Goal: Navigation & Orientation: Find specific page/section

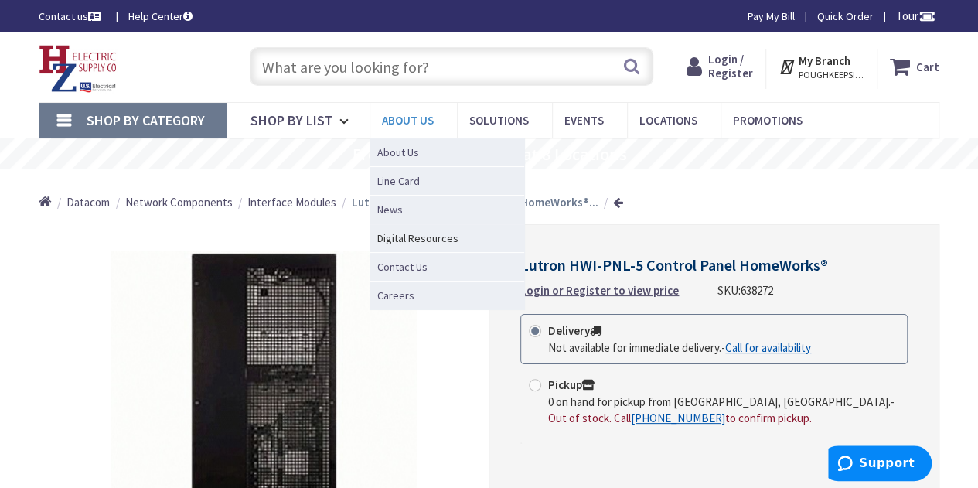
click at [408, 113] on span "About Us" at bounding box center [408, 120] width 52 height 15
click at [408, 123] on span "About Us" at bounding box center [408, 120] width 52 height 15
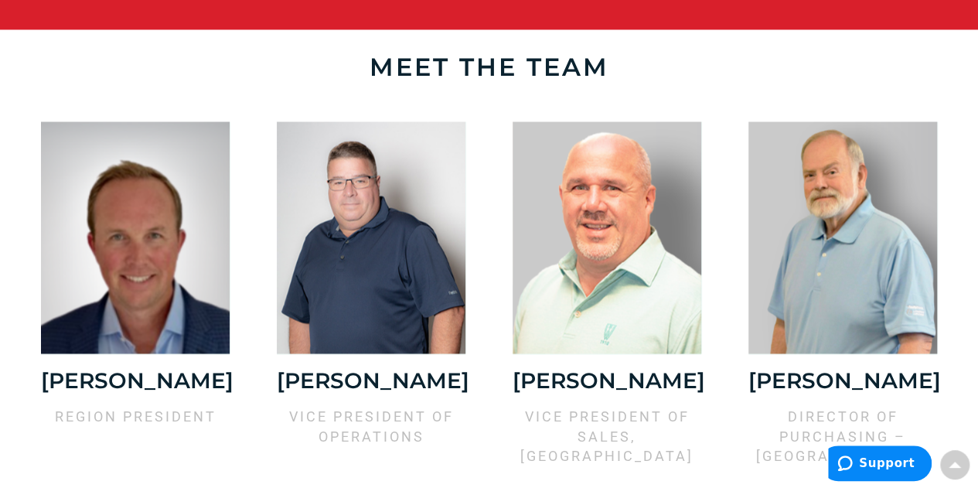
scroll to position [1311, 0]
